Goal: Information Seeking & Learning: Learn about a topic

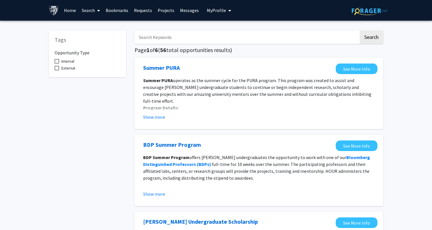
click at [288, 34] on input "Search Keywords" at bounding box center [247, 37] width 225 height 13
type input "graduate"
click at [360, 31] on button "Search" at bounding box center [371, 37] width 23 height 13
click at [70, 7] on link "Home" at bounding box center [70, 10] width 18 height 20
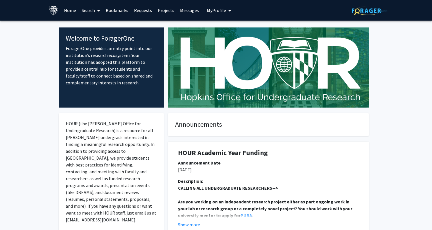
click at [93, 10] on link "Search" at bounding box center [91, 10] width 24 height 20
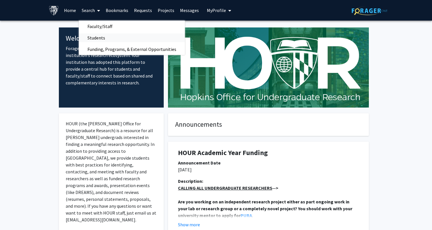
click at [116, 38] on link "Students" at bounding box center [132, 37] width 106 height 9
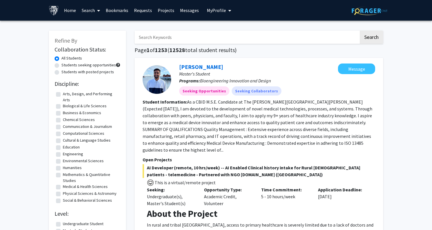
click at [101, 65] on label "Students seeking opportunities" at bounding box center [88, 65] width 55 height 6
click at [65, 65] on input "Students seeking opportunities" at bounding box center [63, 64] width 4 height 4
radio input "true"
click at [92, 12] on link "Search" at bounding box center [91, 10] width 24 height 20
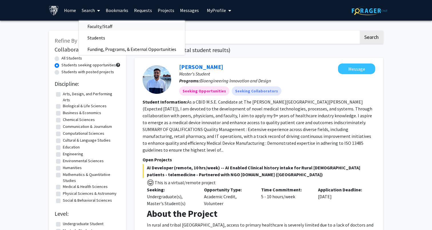
click at [109, 24] on span "Faculty/Staff" at bounding box center [100, 26] width 42 height 11
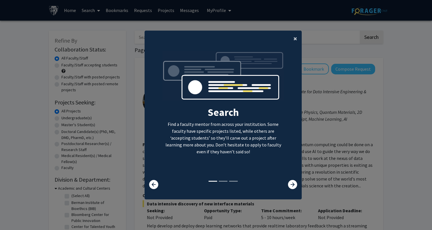
click at [296, 40] on span "×" at bounding box center [296, 38] width 4 height 9
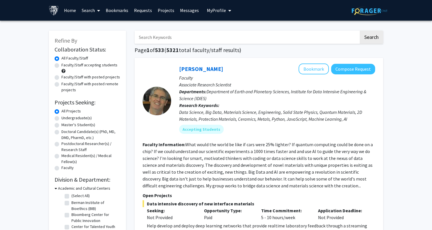
click at [85, 125] on label "Master's Student(s)" at bounding box center [78, 125] width 34 height 6
click at [65, 125] on input "Master's Student(s)" at bounding box center [63, 124] width 4 height 4
radio input "true"
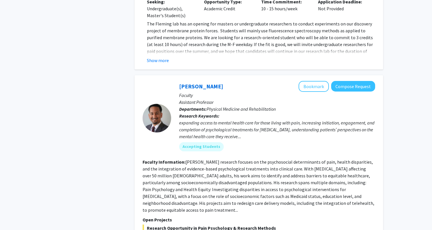
scroll to position [2613, 0]
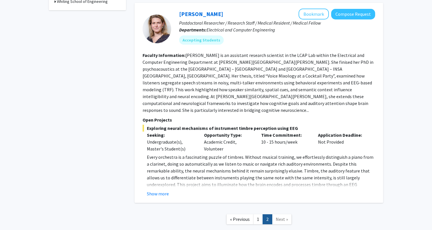
scroll to position [271, 0]
